Goal: Find specific page/section: Find specific page/section

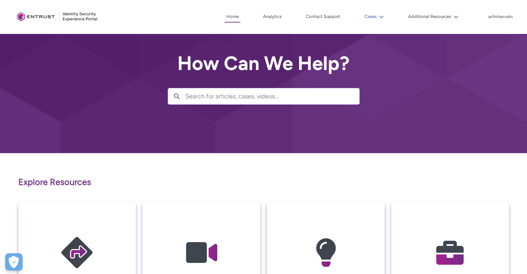
click at [378, 18] on lightning-icon at bounding box center [380, 16] width 7 height 5
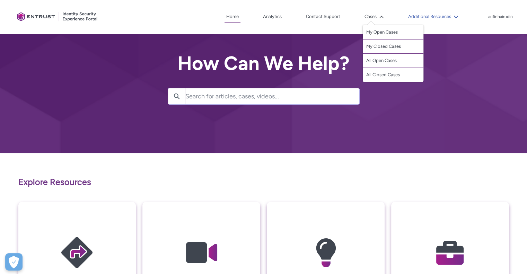
click at [445, 18] on button "Additional Resources" at bounding box center [434, 16] width 54 height 10
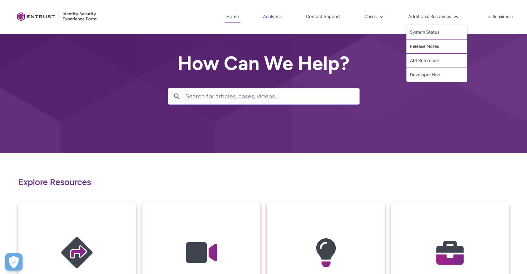
click at [267, 18] on link "Analytics" at bounding box center [272, 16] width 22 height 10
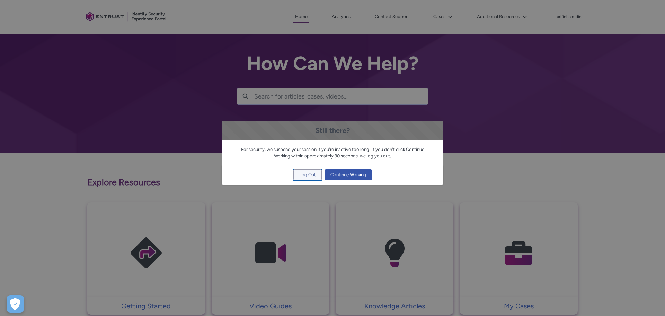
click at [304, 174] on span "Log Out" at bounding box center [307, 174] width 17 height 10
click at [305, 176] on span "Log Out" at bounding box center [307, 174] width 17 height 10
